Goal: Transaction & Acquisition: Obtain resource

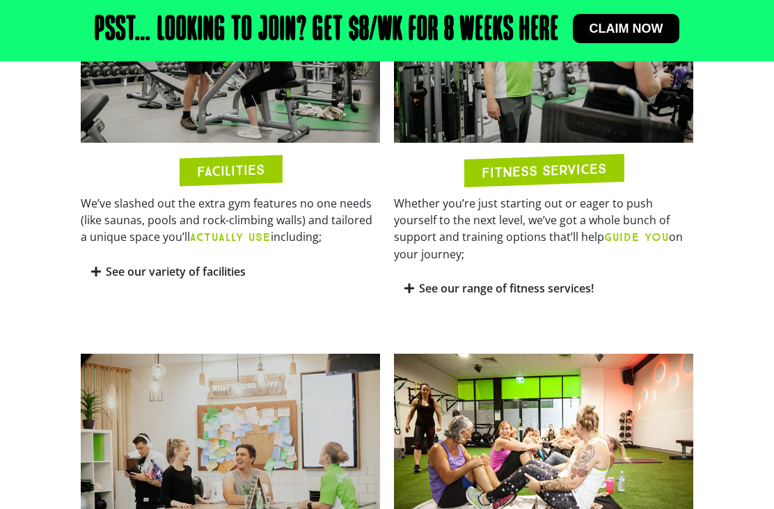
scroll to position [787, 0]
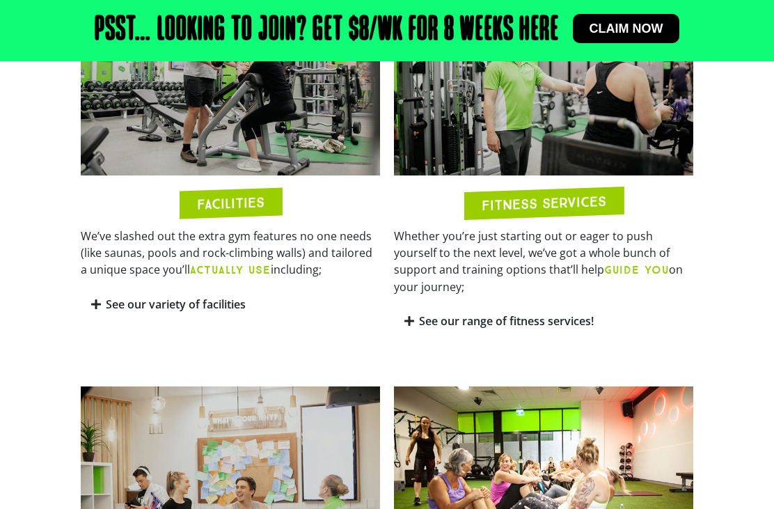
scroll to position [757, 0]
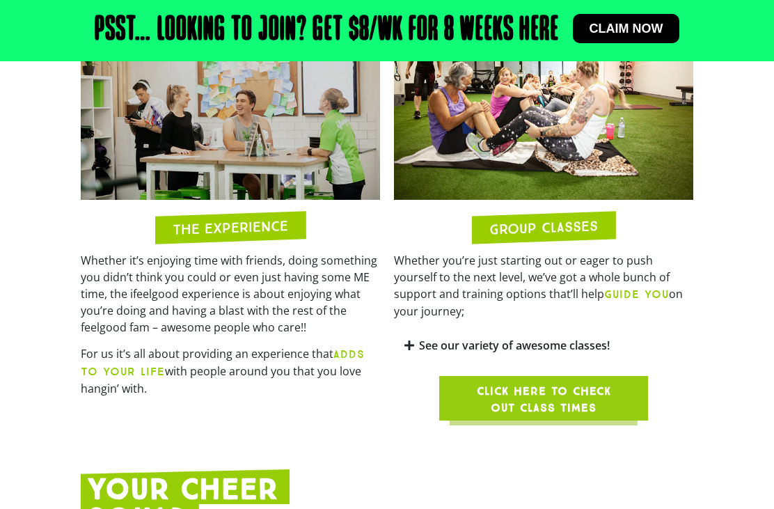
scroll to position [1139, 0]
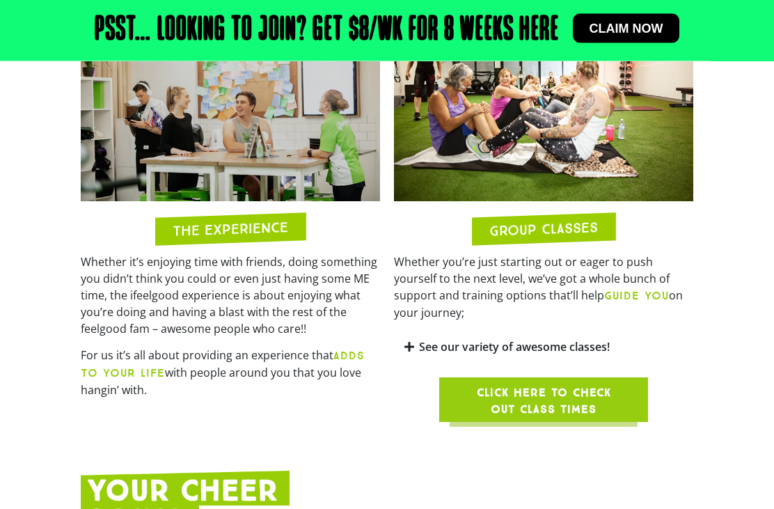
click at [540, 238] on h2 "GROUP CLASSES" at bounding box center [543, 229] width 109 height 17
click at [570, 238] on h2 "GROUP CLASSES" at bounding box center [543, 229] width 109 height 17
click at [468, 354] on link "See our variety of awesome classes!" at bounding box center [514, 347] width 191 height 15
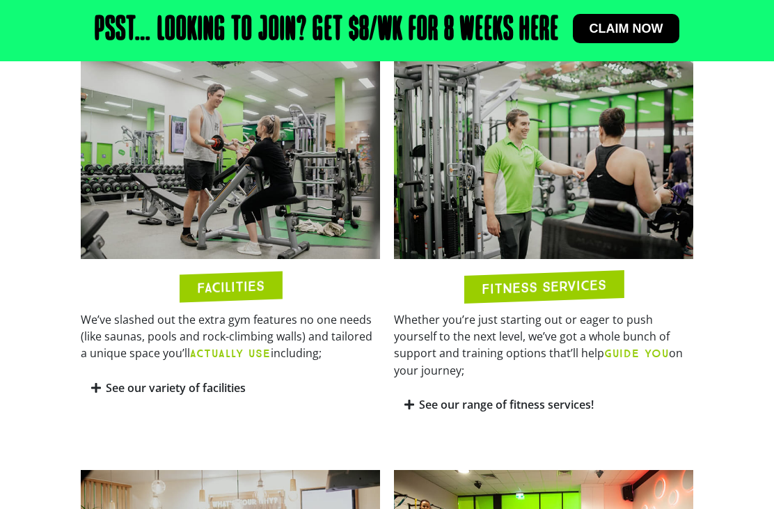
scroll to position [655, 0]
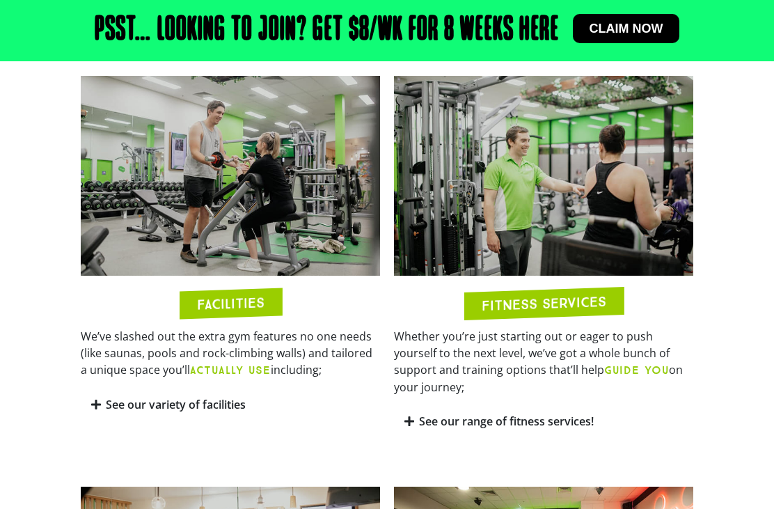
click at [420, 429] on link "See our range of fitness services!" at bounding box center [506, 420] width 175 height 15
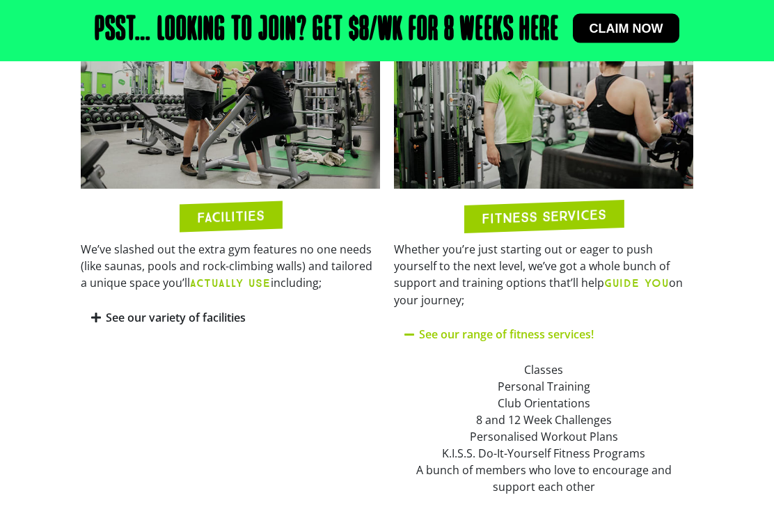
scroll to position [742, 0]
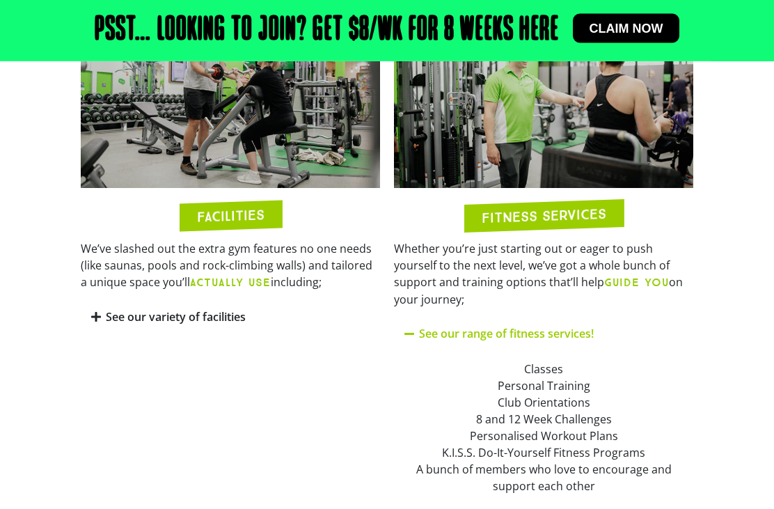
click at [107, 325] on link "See our variety of facilities" at bounding box center [176, 317] width 140 height 15
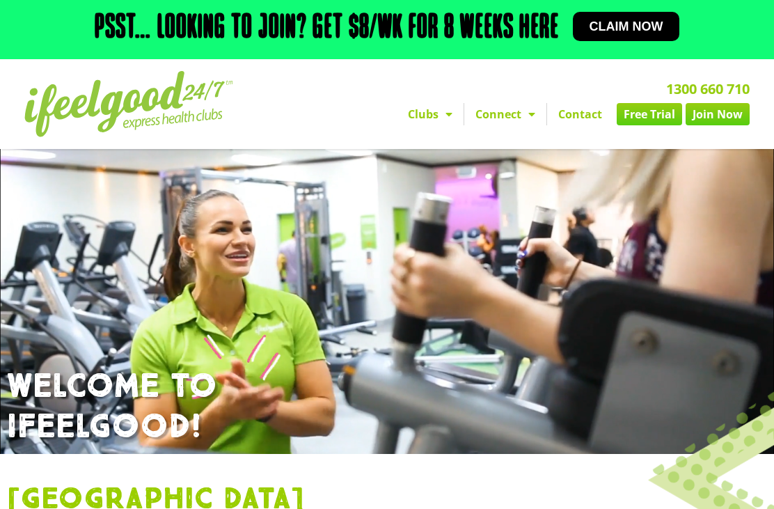
scroll to position [0, 0]
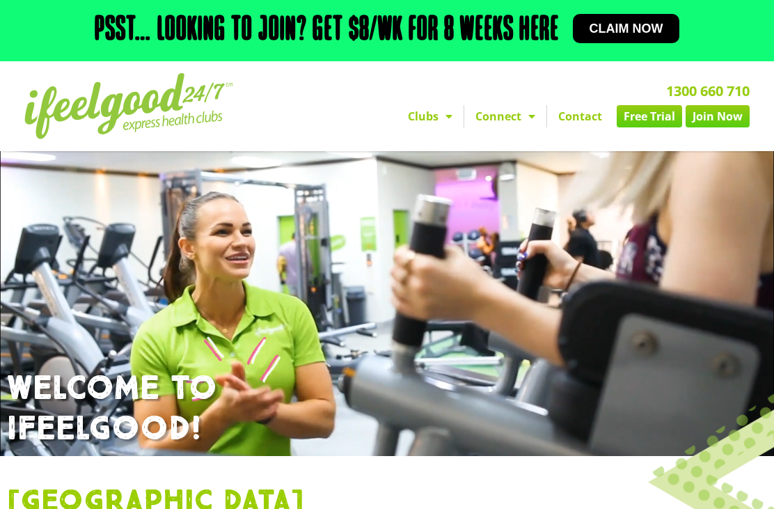
click at [443, 122] on span "Menu" at bounding box center [445, 116] width 14 height 25
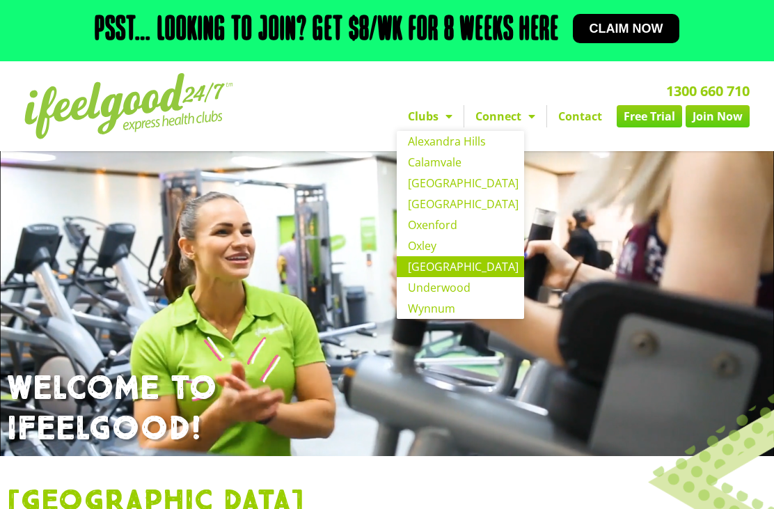
click at [520, 122] on link "Connect" at bounding box center [505, 116] width 82 height 22
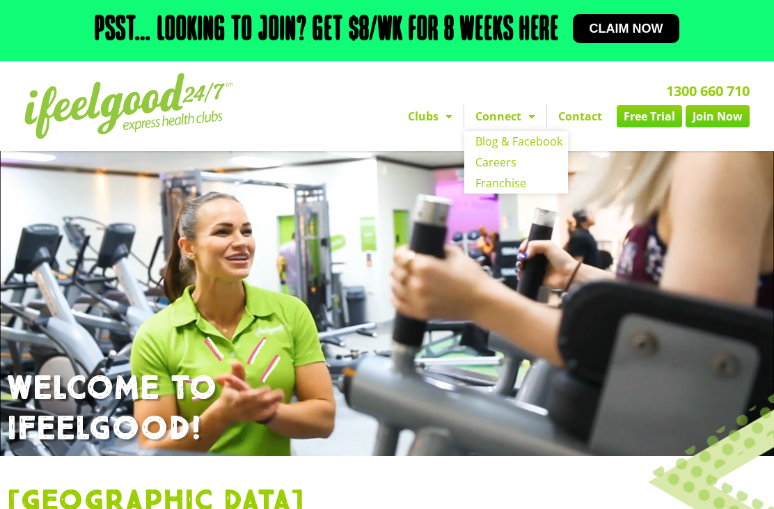
click at [648, 123] on link "Free Trial" at bounding box center [649, 116] width 65 height 22
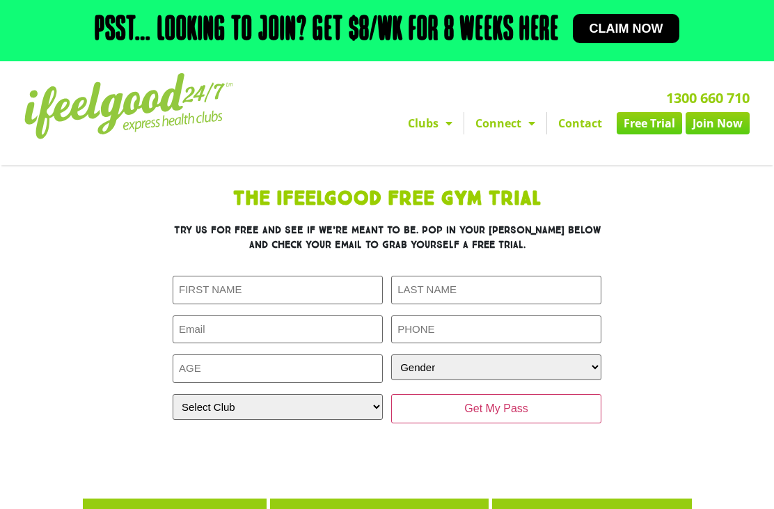
click at [724, 132] on link "Join Now" at bounding box center [718, 123] width 64 height 22
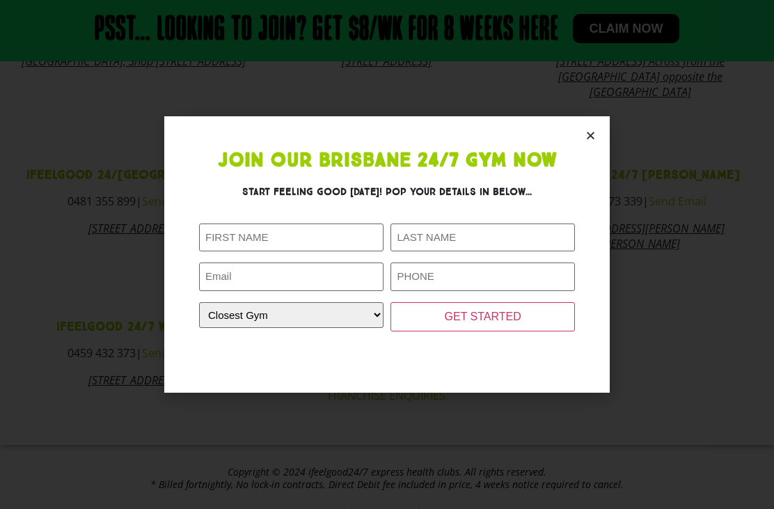
scroll to position [870, 0]
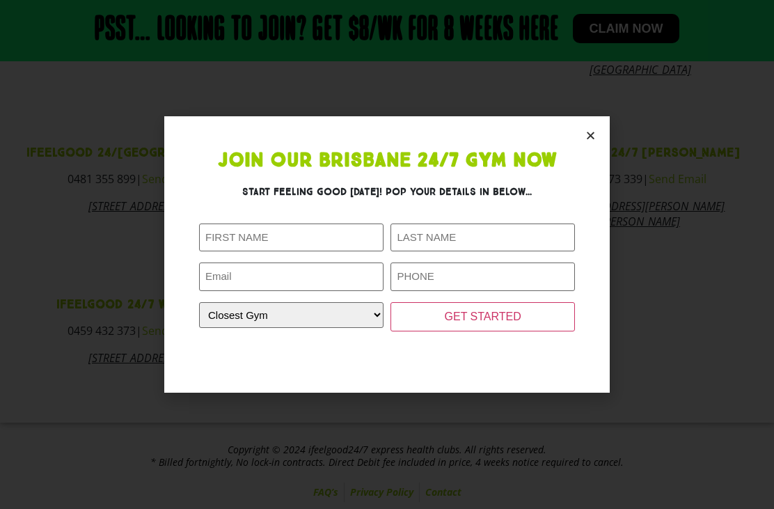
click at [594, 130] on icon "Close" at bounding box center [590, 135] width 10 height 10
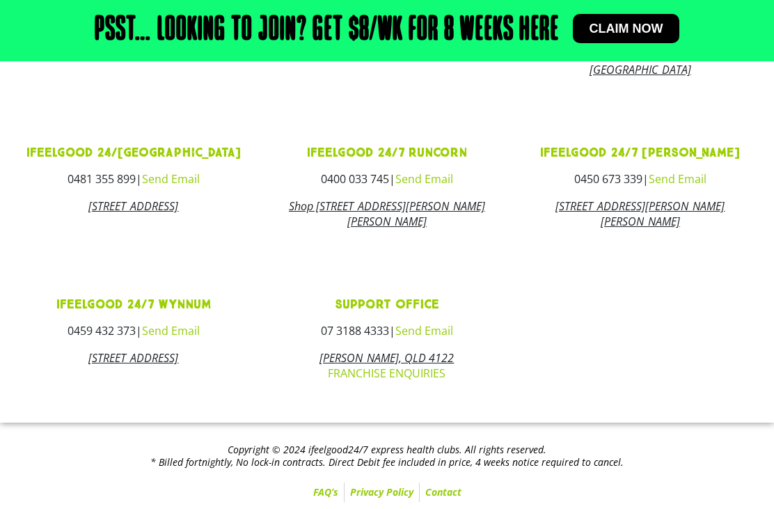
click at [663, 33] on span "Claim now" at bounding box center [627, 28] width 74 height 13
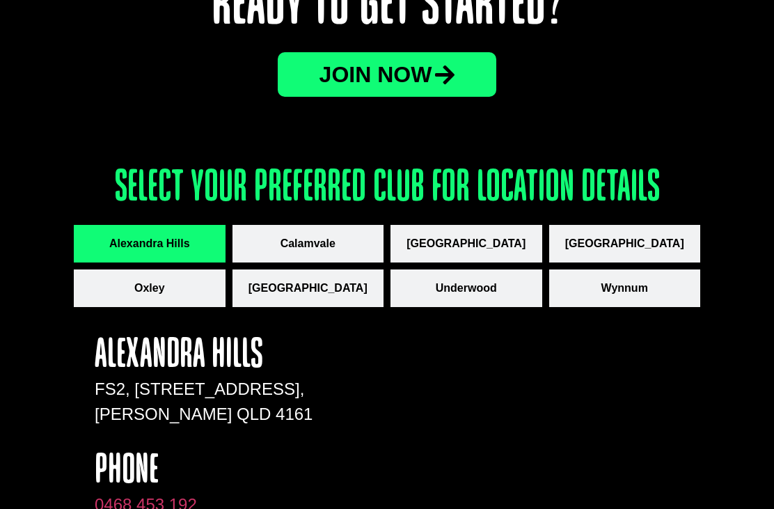
scroll to position [1798, 0]
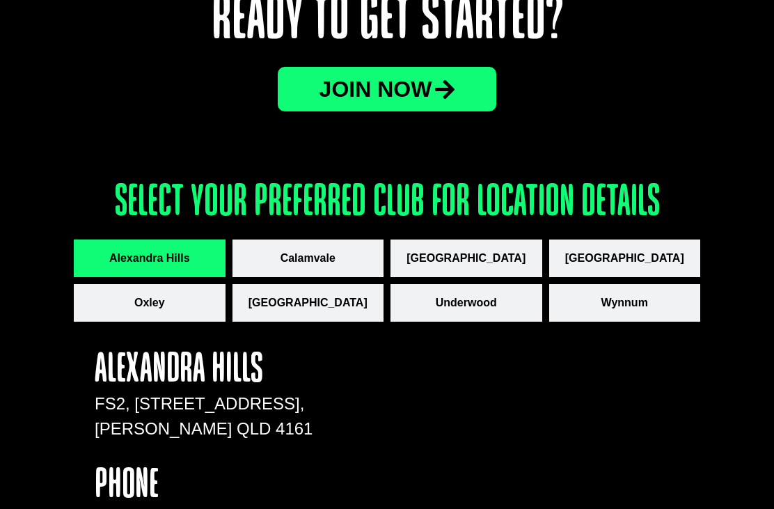
click at [330, 297] on span "[GEOGRAPHIC_DATA]" at bounding box center [307, 302] width 119 height 17
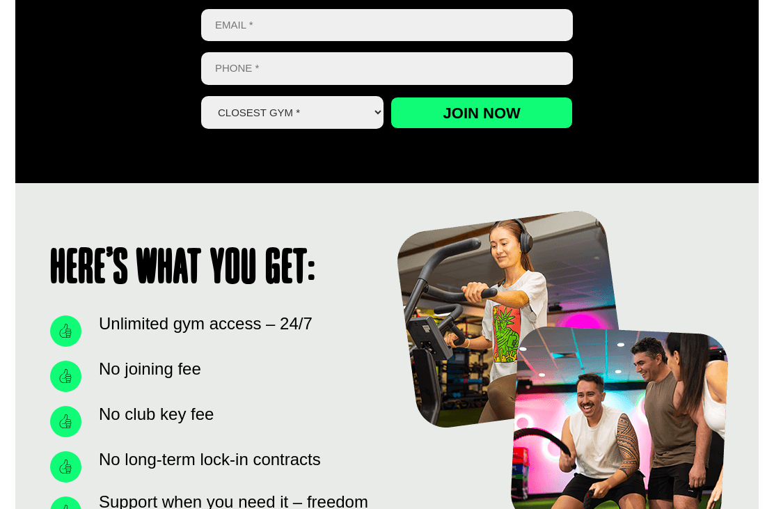
scroll to position [868, 0]
